Goal: Navigation & Orientation: Find specific page/section

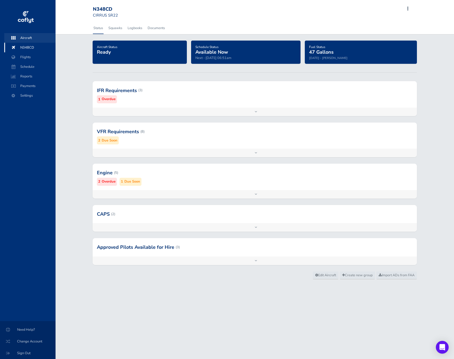
click at [26, 35] on span "Aircraft" at bounding box center [30, 38] width 41 height 10
